Goal: Task Accomplishment & Management: Complete application form

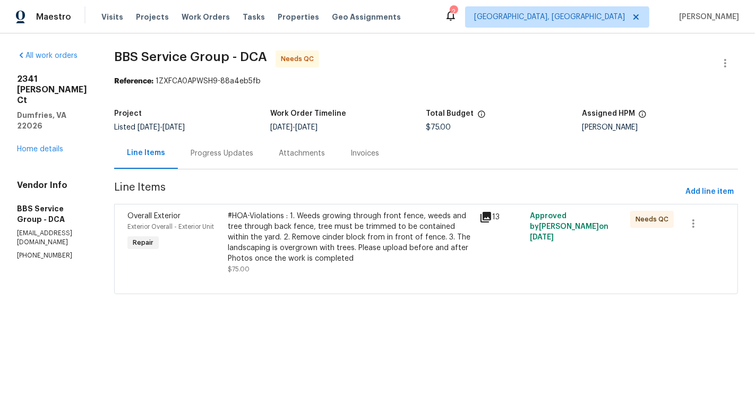
click at [312, 219] on div "#HOA-Violations : 1. Weeds growing through front fence, weeds and tree through …" at bounding box center [350, 237] width 245 height 53
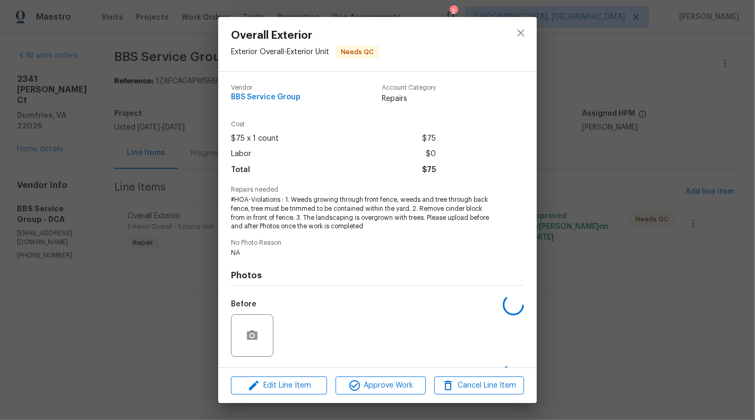
scroll to position [69, 0]
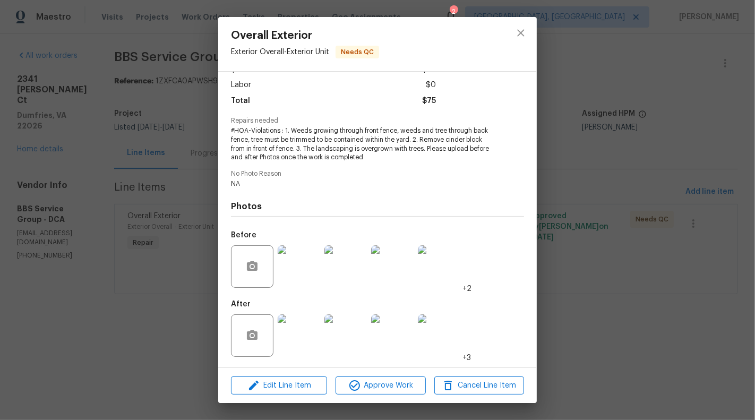
click at [297, 340] on img at bounding box center [299, 335] width 42 height 42
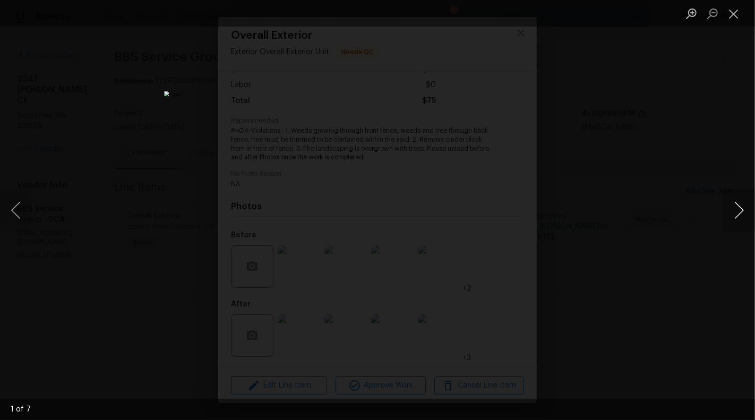
click at [738, 209] on button "Next image" at bounding box center [739, 210] width 32 height 42
click at [737, 209] on button "Next image" at bounding box center [739, 210] width 32 height 42
click at [739, 209] on button "Next image" at bounding box center [739, 210] width 32 height 42
click at [739, 210] on button "Next image" at bounding box center [739, 210] width 32 height 42
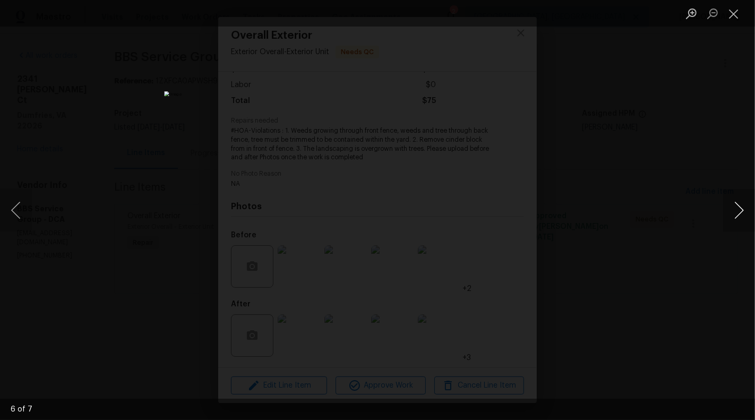
click at [732, 212] on button "Next image" at bounding box center [739, 210] width 32 height 42
click at [729, 19] on button "Close lightbox" at bounding box center [733, 13] width 21 height 19
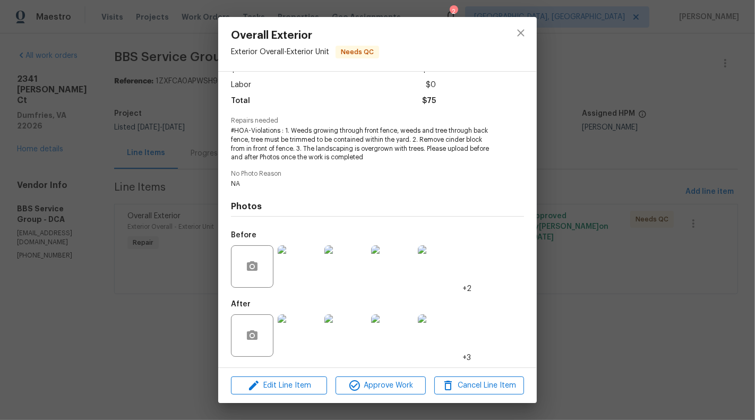
click at [574, 265] on div "Overall Exterior Exterior Overall - Exterior Unit Needs QC Vendor BBS Service G…" at bounding box center [377, 210] width 755 height 420
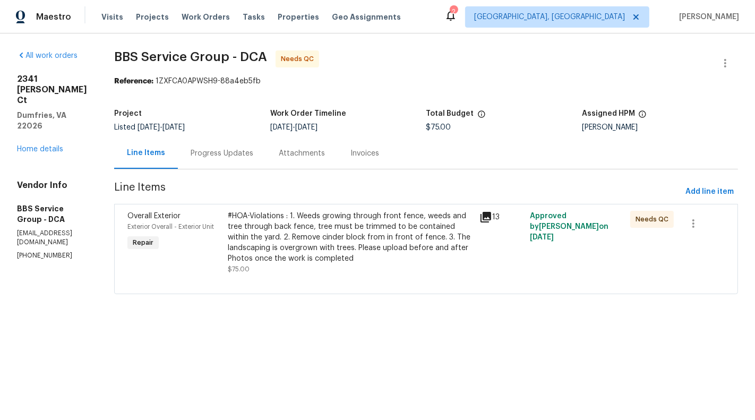
click at [302, 244] on div "#HOA-Violations : 1. Weeds growing through front fence, weeds and tree through …" at bounding box center [350, 237] width 245 height 53
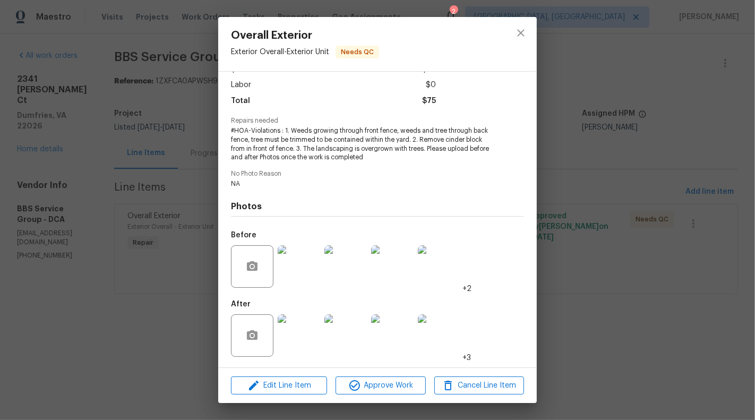
click at [296, 337] on img at bounding box center [299, 335] width 42 height 42
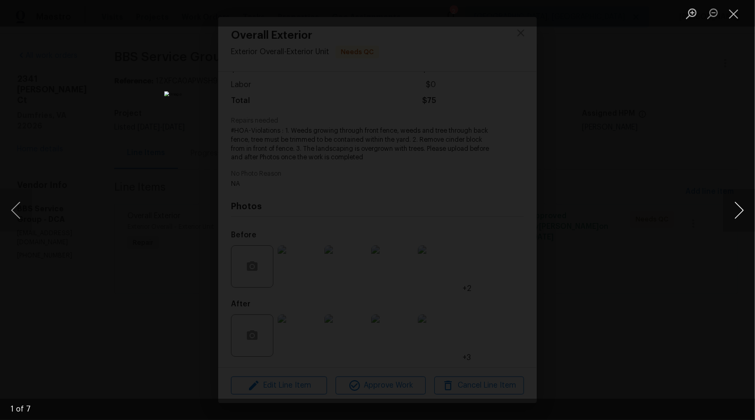
click at [750, 212] on button "Next image" at bounding box center [739, 210] width 32 height 42
click at [748, 213] on button "Next image" at bounding box center [739, 210] width 32 height 42
click at [745, 214] on button "Next image" at bounding box center [739, 210] width 32 height 42
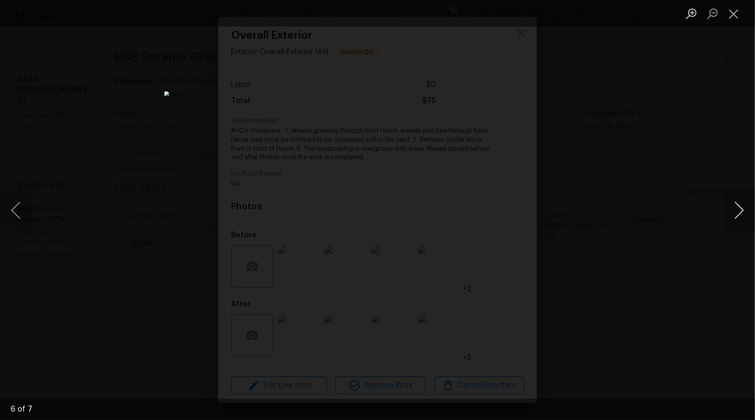
click at [745, 214] on button "Next image" at bounding box center [739, 210] width 32 height 42
click at [730, 11] on button "Close lightbox" at bounding box center [733, 13] width 21 height 19
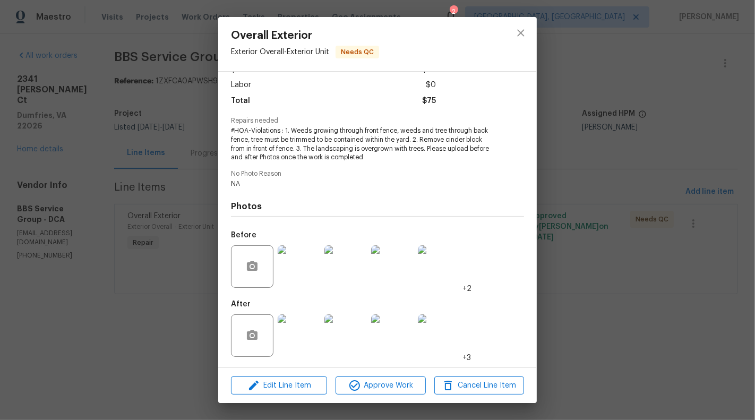
click at [701, 292] on div "Overall Exterior Exterior Overall - Exterior Unit Needs QC Vendor BBS Service G…" at bounding box center [377, 210] width 755 height 420
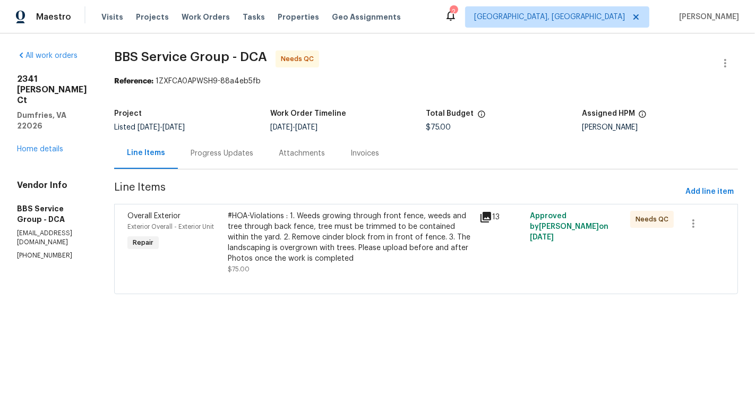
click at [246, 173] on section "BBS Service Group - DCA Needs QC Reference: 1ZXFCA0APWSH9-88a4eb5fb Project Lis…" at bounding box center [426, 178] width 624 height 257
click at [234, 159] on div "Progress Updates" at bounding box center [222, 153] width 88 height 31
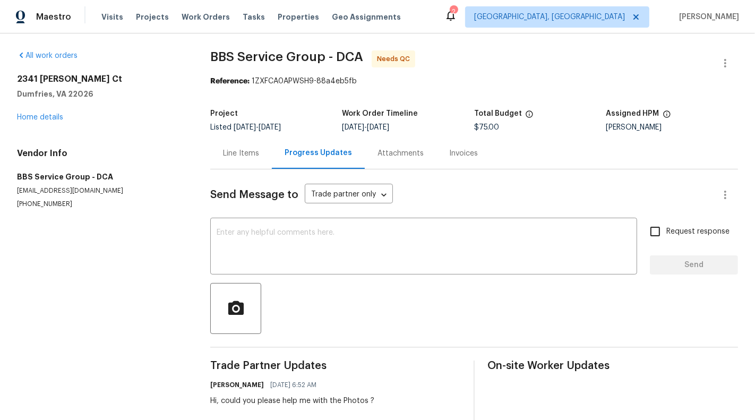
click at [204, 142] on div "All work orders 2341 McClellan Ct Dumfries, VA 22026 Home details Vendor Info B…" at bounding box center [377, 275] width 755 height 485
click at [223, 146] on div "Line Items" at bounding box center [241, 153] width 62 height 31
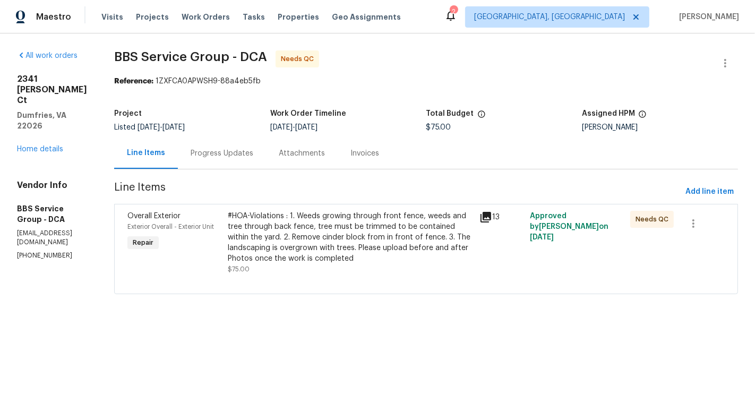
click at [367, 225] on div "#HOA-Violations : 1. Weeds growing through front fence, weeds and tree through …" at bounding box center [350, 237] width 245 height 53
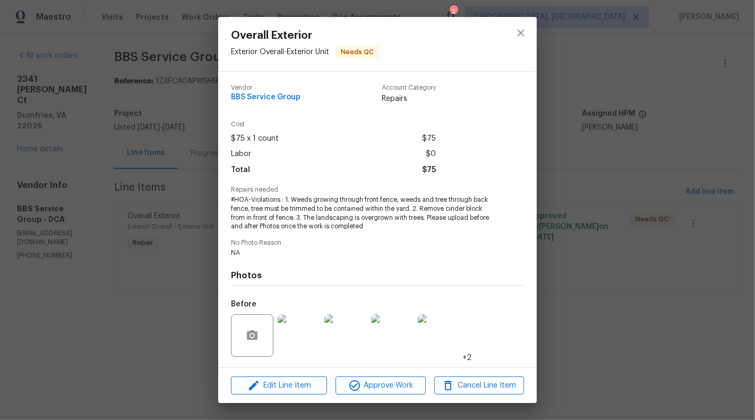
scroll to position [69, 0]
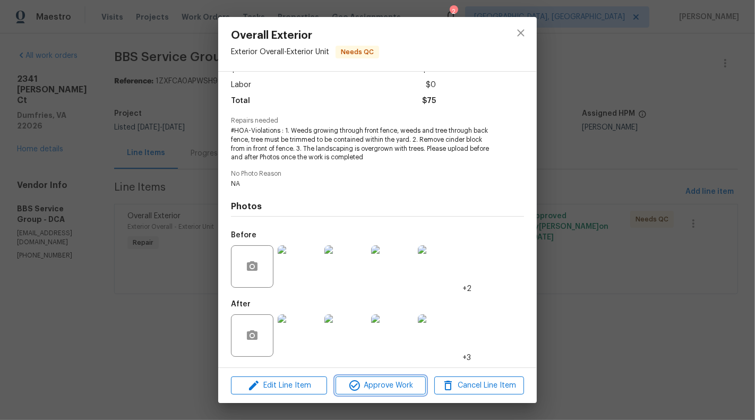
click at [372, 388] on span "Approve Work" at bounding box center [380, 385] width 83 height 13
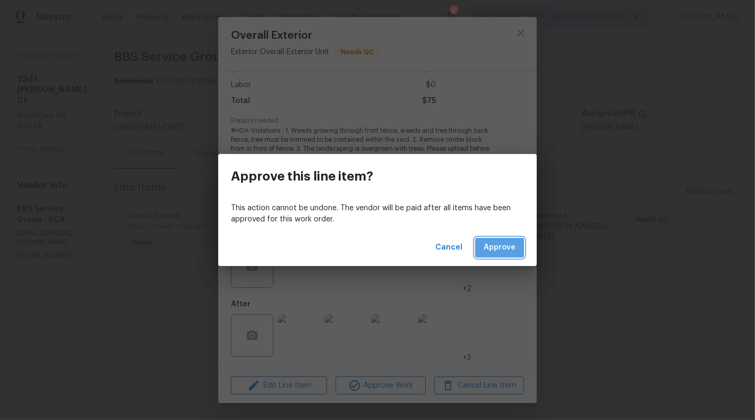
click at [516, 245] on button "Approve" at bounding box center [499, 248] width 49 height 20
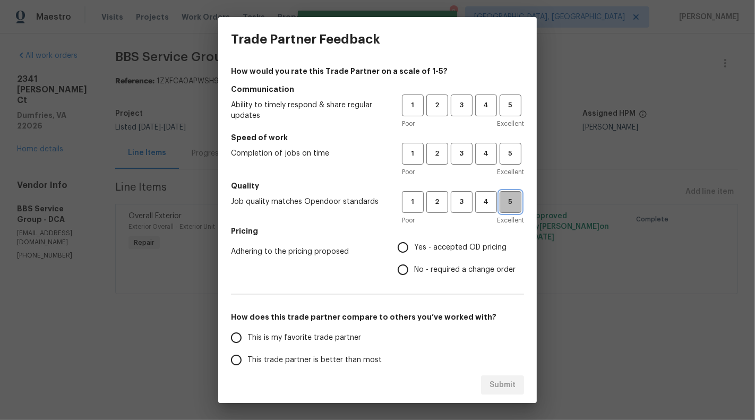
click at [516, 204] on span "5" at bounding box center [511, 202] width 20 height 12
click at [510, 151] on span "5" at bounding box center [511, 154] width 20 height 12
click at [517, 88] on h5 "Communication" at bounding box center [377, 89] width 293 height 11
click at [515, 114] on button "5" at bounding box center [511, 106] width 22 height 22
click at [446, 257] on label "Yes - accepted OD pricing" at bounding box center [454, 247] width 124 height 22
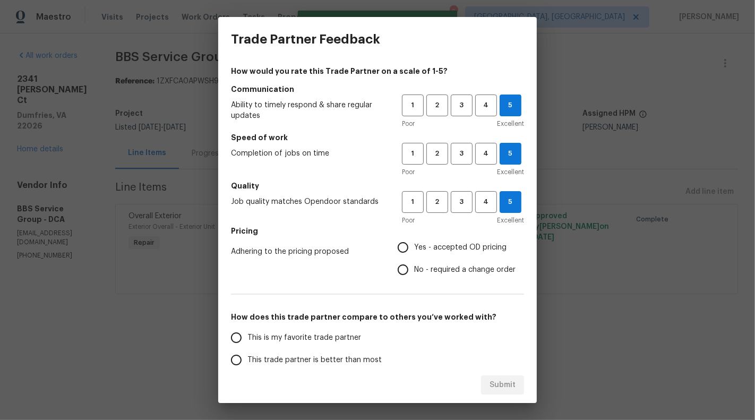
click at [414, 257] on input "Yes - accepted OD pricing" at bounding box center [403, 247] width 22 height 22
radio input "true"
click at [391, 320] on h5 "How does this trade partner compare to others you’ve worked with?" at bounding box center [377, 317] width 293 height 11
click at [389, 330] on label "This is my favorite trade partner" at bounding box center [309, 338] width 168 height 22
click at [248, 330] on input "This is my favorite trade partner" at bounding box center [236, 338] width 22 height 22
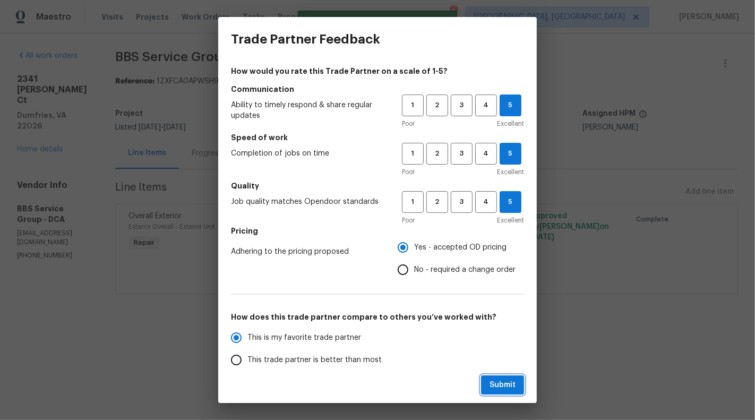
click at [503, 388] on span "Submit" at bounding box center [503, 385] width 26 height 13
radio input "true"
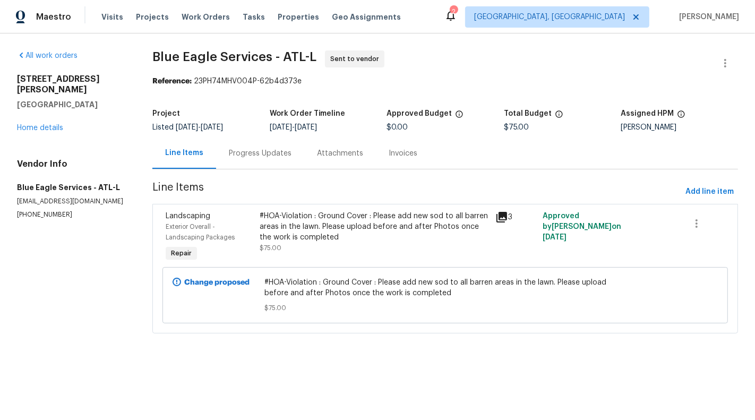
click at [362, 219] on div "#HOA-Violation : Ground Cover : Please add new sod to all barren areas in the l…" at bounding box center [374, 227] width 229 height 32
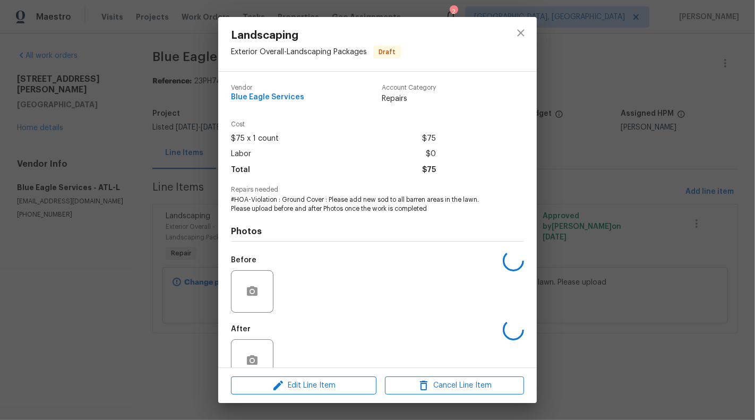
scroll to position [25, 0]
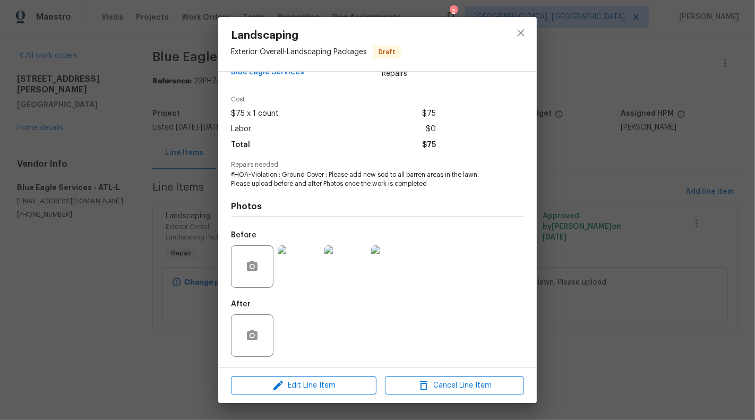
click at [287, 279] on img at bounding box center [299, 266] width 42 height 42
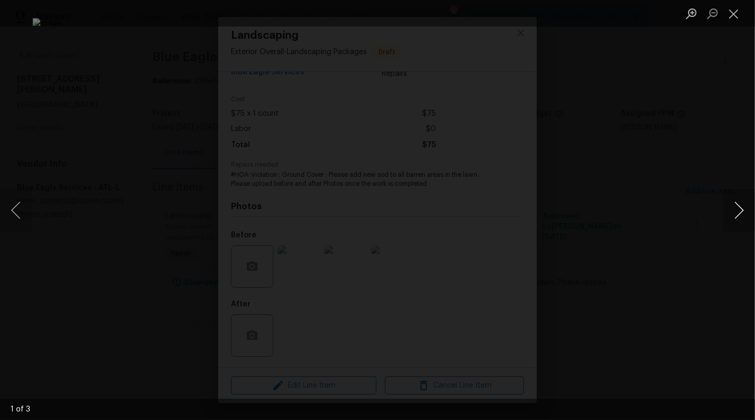
click at [729, 213] on button "Next image" at bounding box center [739, 210] width 32 height 42
click at [737, 12] on button "Close lightbox" at bounding box center [733, 13] width 21 height 19
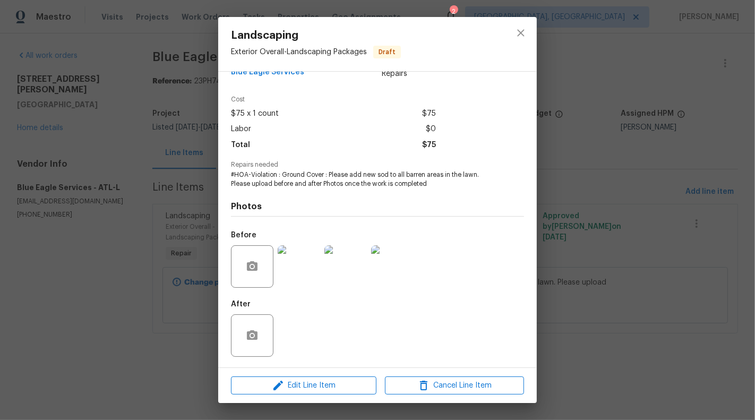
click at [165, 172] on div "Landscaping Exterior Overall - Landscaping Packages Draft Vendor Blue Eagle Ser…" at bounding box center [377, 210] width 755 height 420
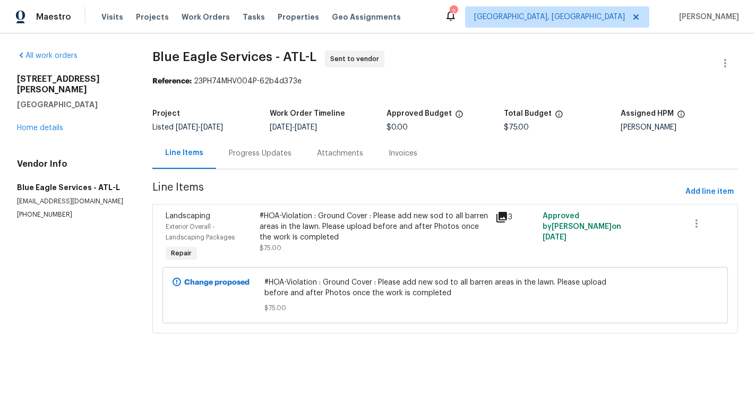
click at [252, 163] on div "Progress Updates" at bounding box center [260, 153] width 88 height 31
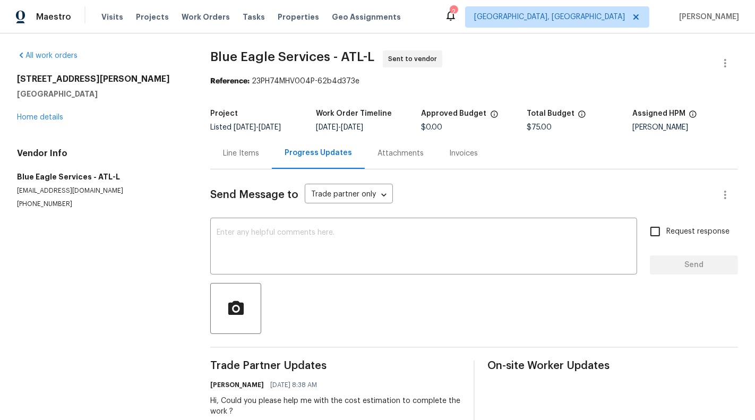
scroll to position [27, 0]
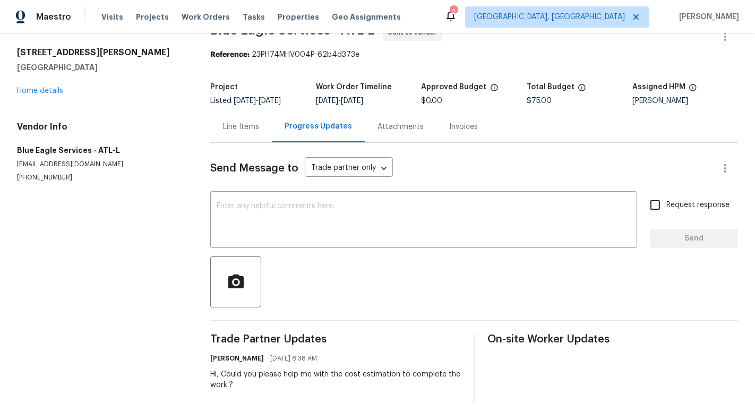
click at [241, 137] on div "Line Items" at bounding box center [241, 126] width 62 height 31
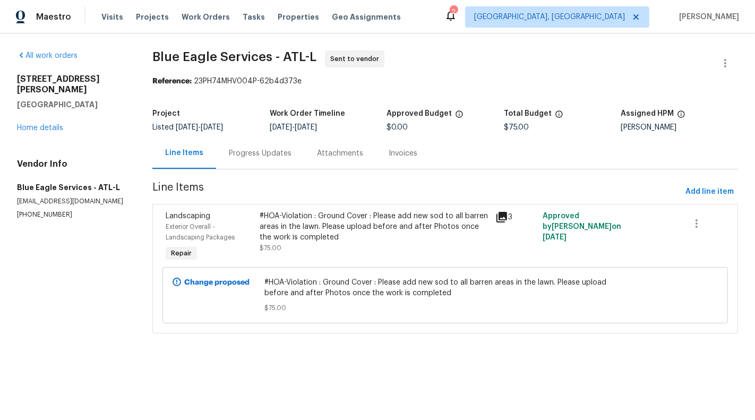
click at [28, 210] on p "[PHONE_NUMBER]" at bounding box center [72, 214] width 110 height 9
copy p "[PHONE_NUMBER]"
click at [253, 161] on div "Progress Updates" at bounding box center [260, 153] width 88 height 31
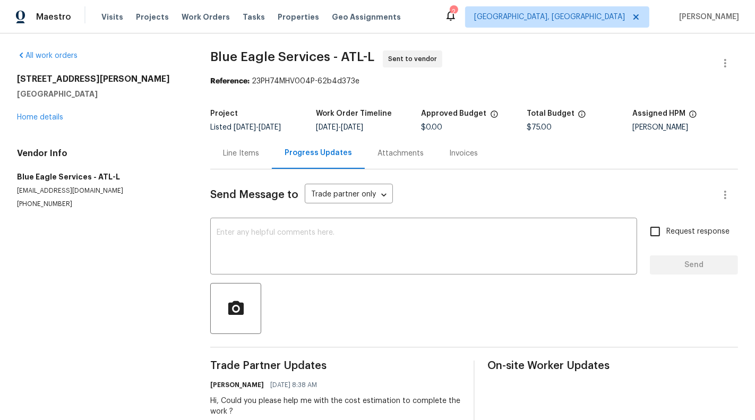
scroll to position [27, 0]
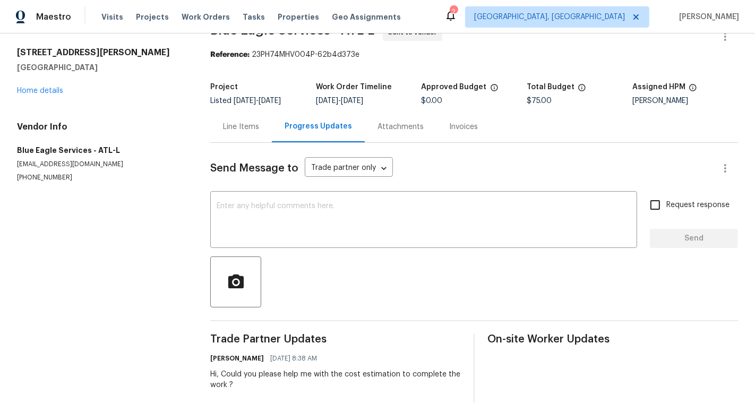
click at [246, 138] on div "Line Items" at bounding box center [241, 126] width 62 height 31
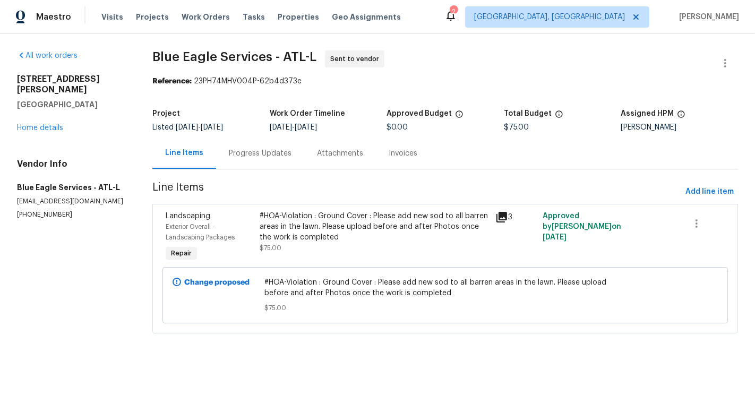
click at [65, 197] on p "[EMAIL_ADDRESS][DOMAIN_NAME]" at bounding box center [72, 201] width 110 height 9
copy p "[EMAIL_ADDRESS][DOMAIN_NAME]"
click at [32, 210] on p "[PHONE_NUMBER]" at bounding box center [72, 214] width 110 height 9
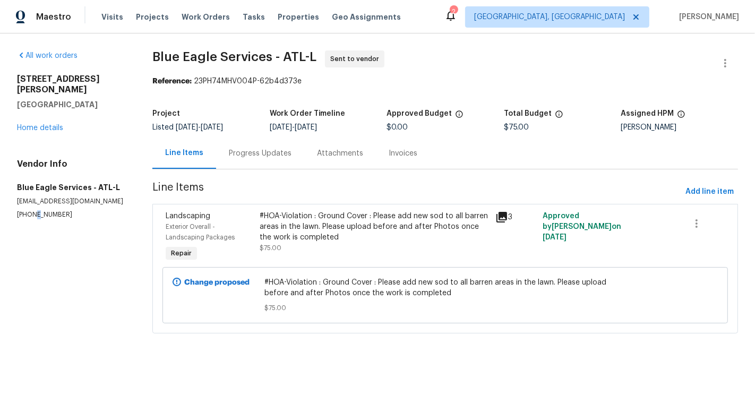
click at [32, 210] on p "[PHONE_NUMBER]" at bounding box center [72, 214] width 110 height 9
copy p "[PHONE_NUMBER]"
